Goal: Navigation & Orientation: Find specific page/section

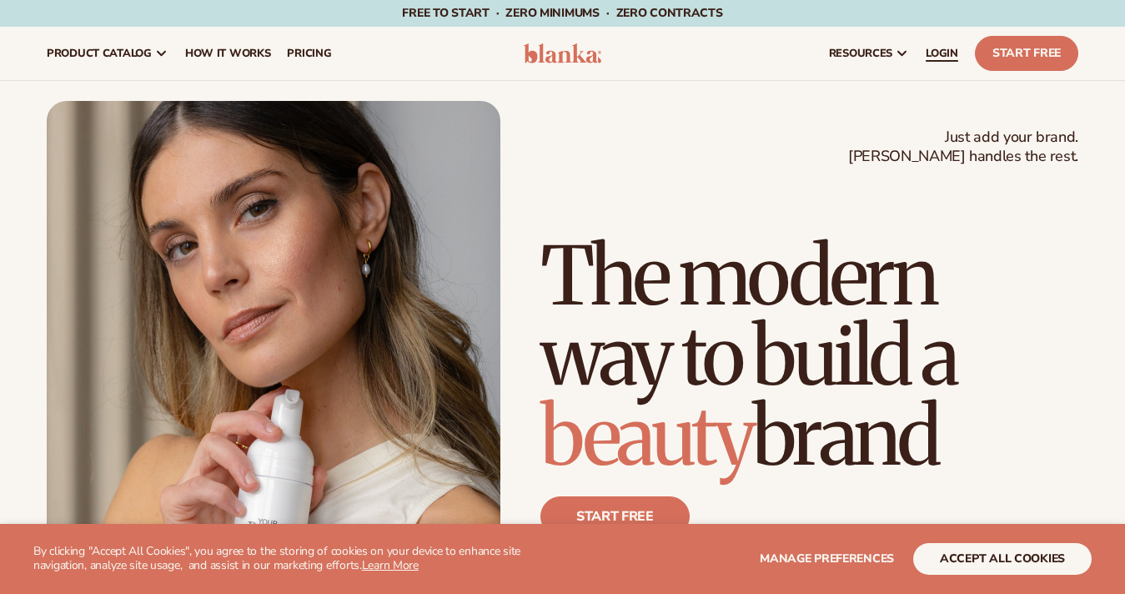
click at [937, 57] on span "LOGIN" at bounding box center [941, 53] width 33 height 13
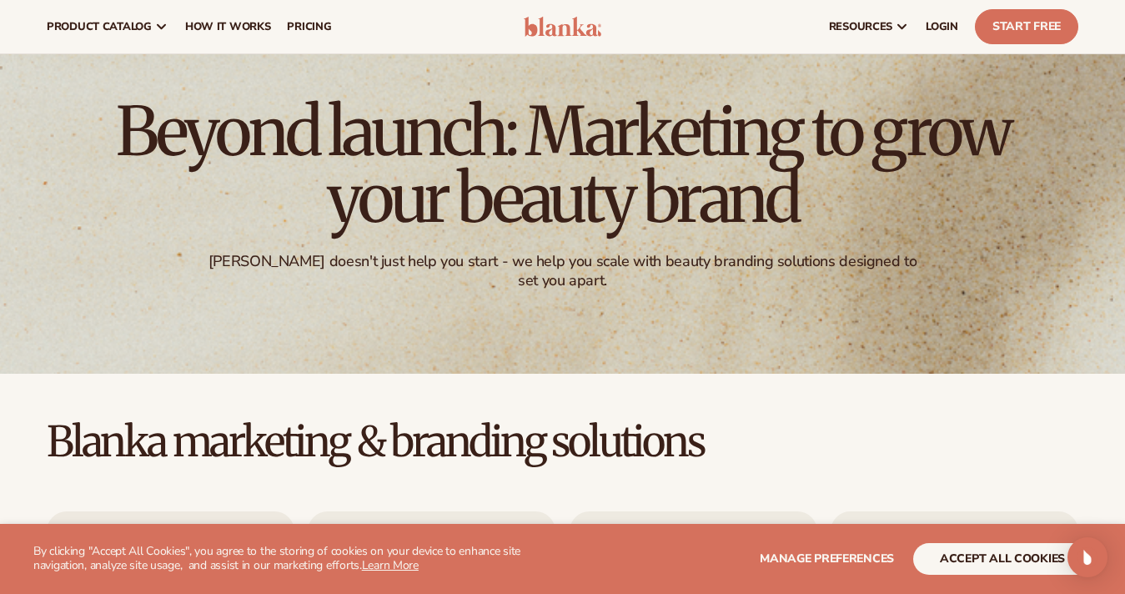
scroll to position [60, 0]
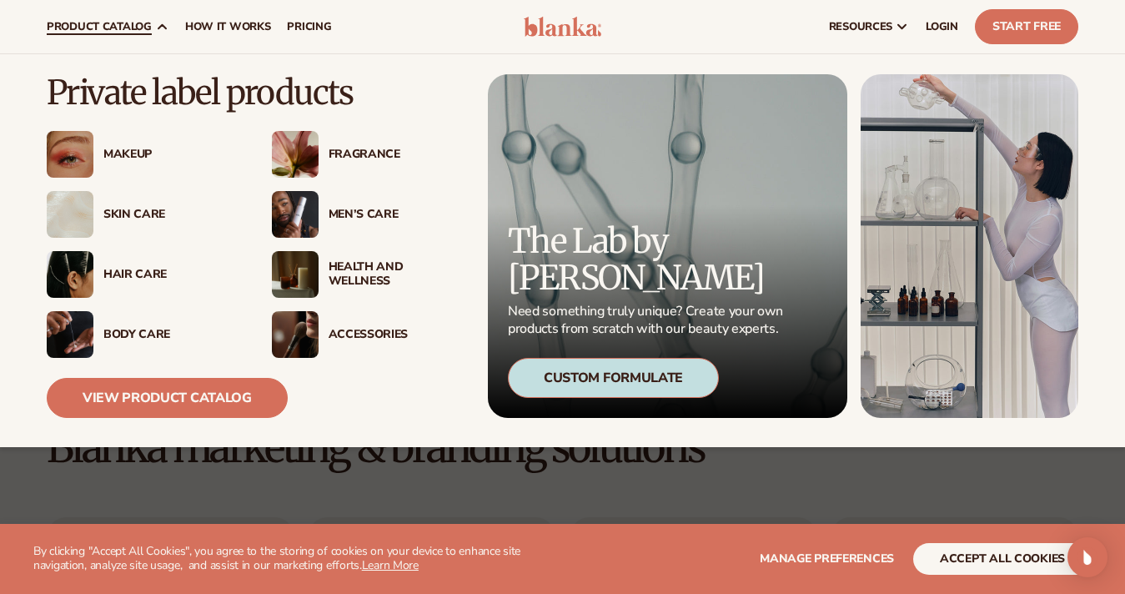
click at [129, 154] on div "Makeup" at bounding box center [170, 155] width 135 height 14
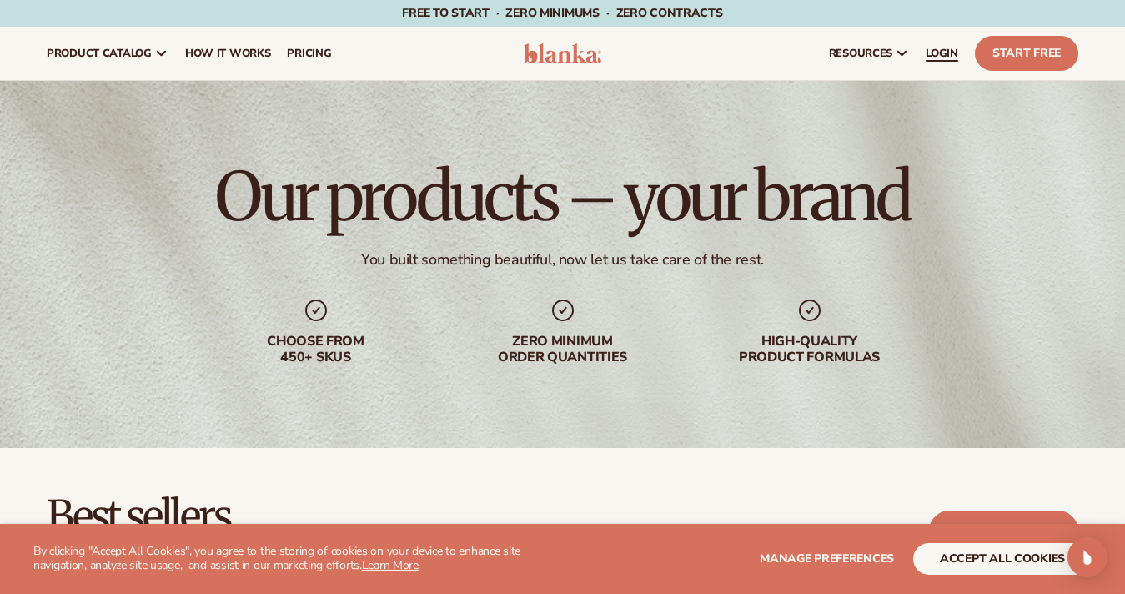
click at [940, 55] on span "LOGIN" at bounding box center [941, 53] width 33 height 13
